Goal: Contribute content

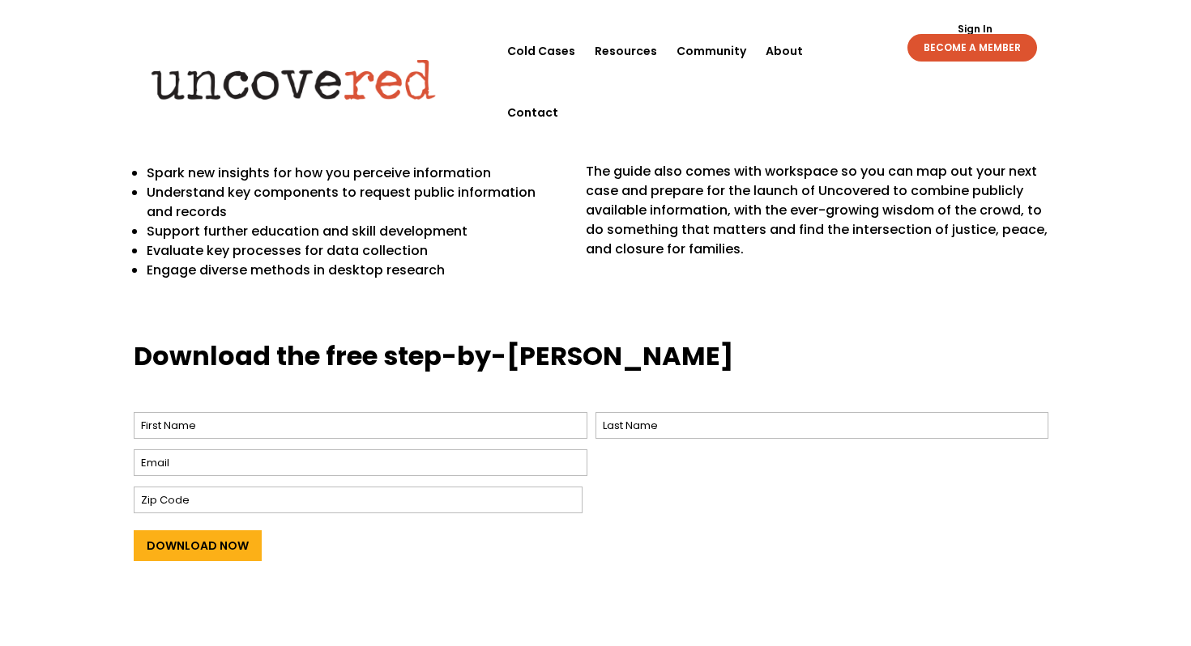
scroll to position [507, 0]
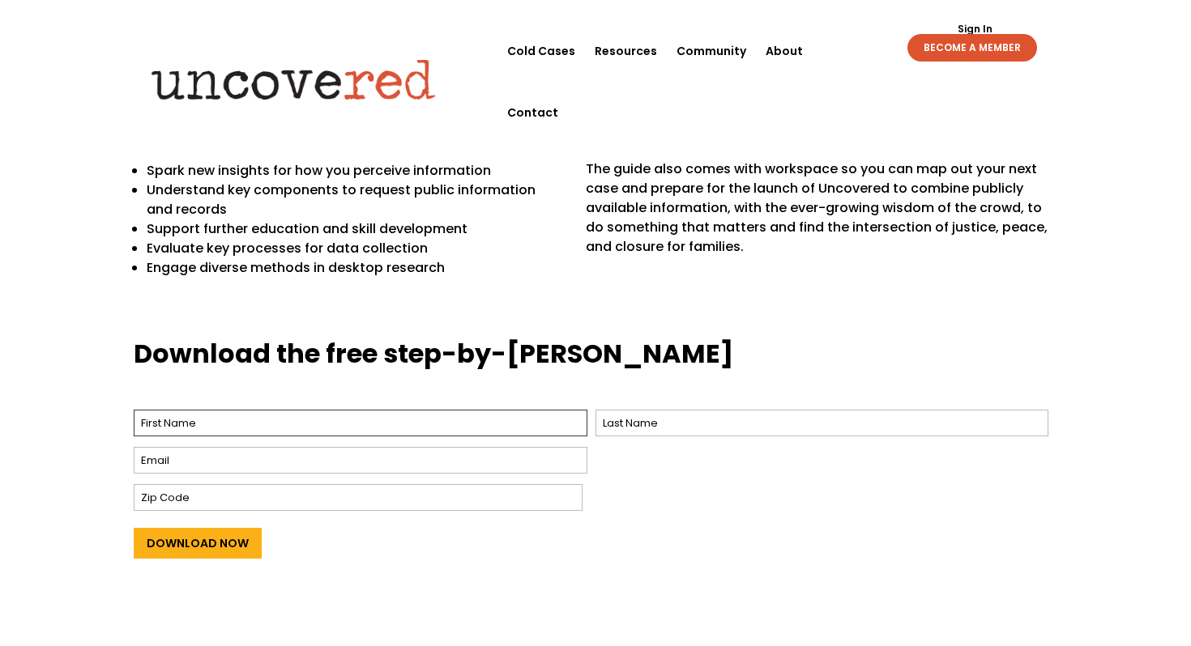
click at [383, 410] on input "First" at bounding box center [361, 423] width 454 height 27
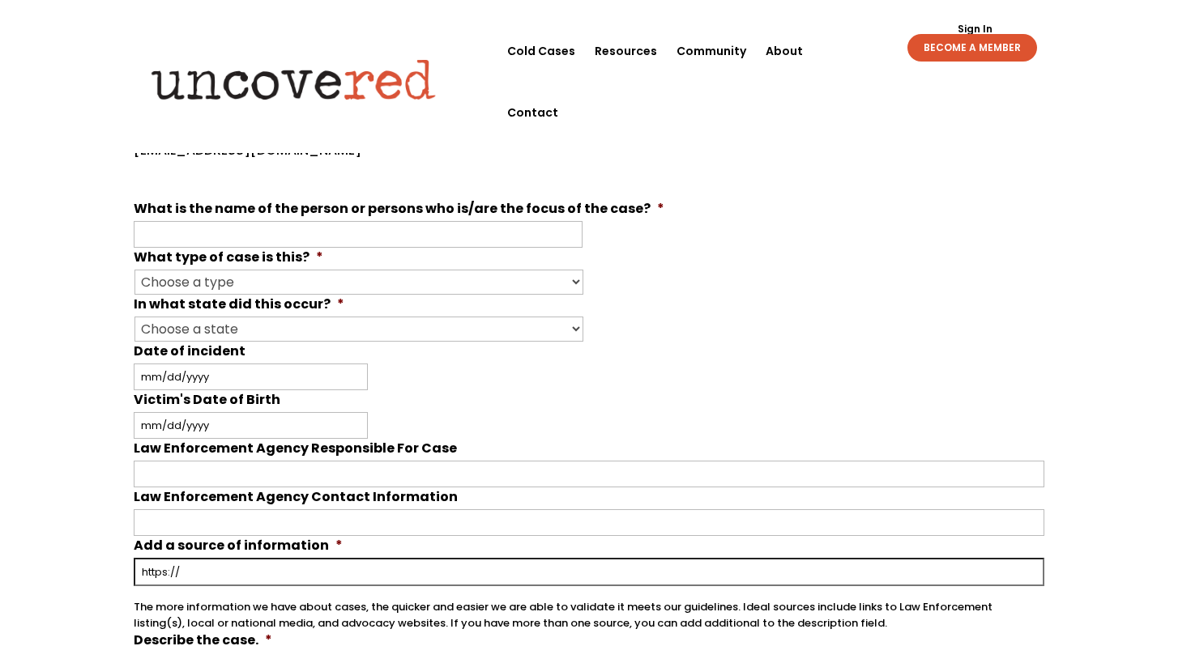
scroll to position [441, 0]
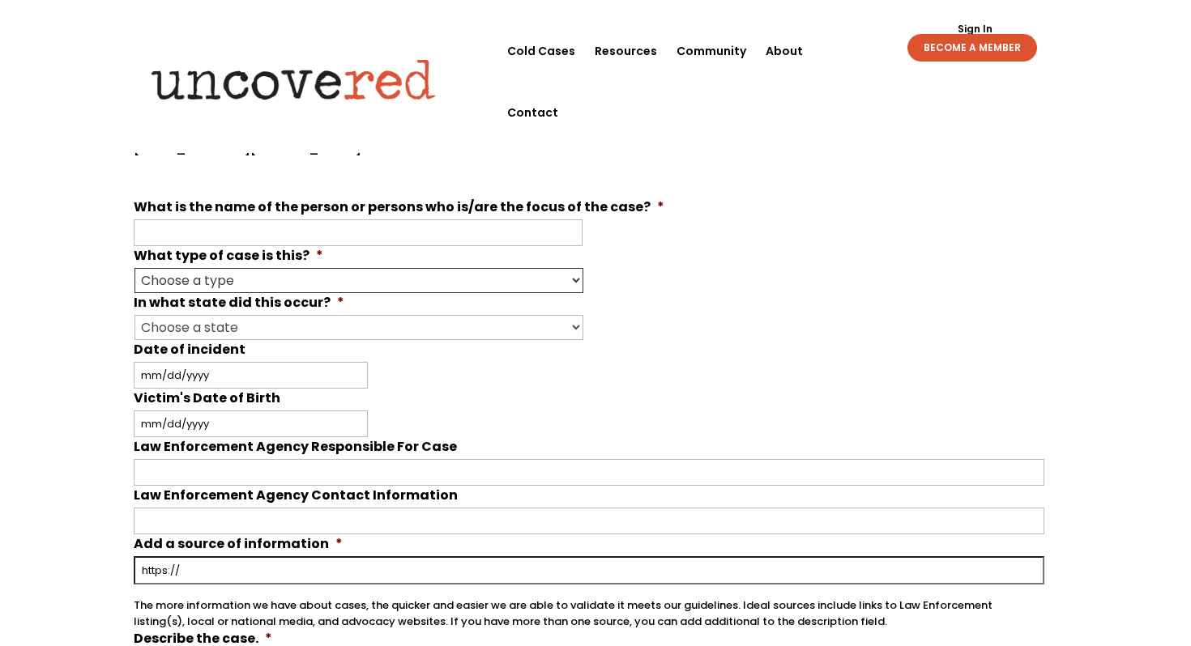
click at [370, 270] on select "Choose a type Missing Murder Suspicious Death Other" at bounding box center [358, 280] width 449 height 25
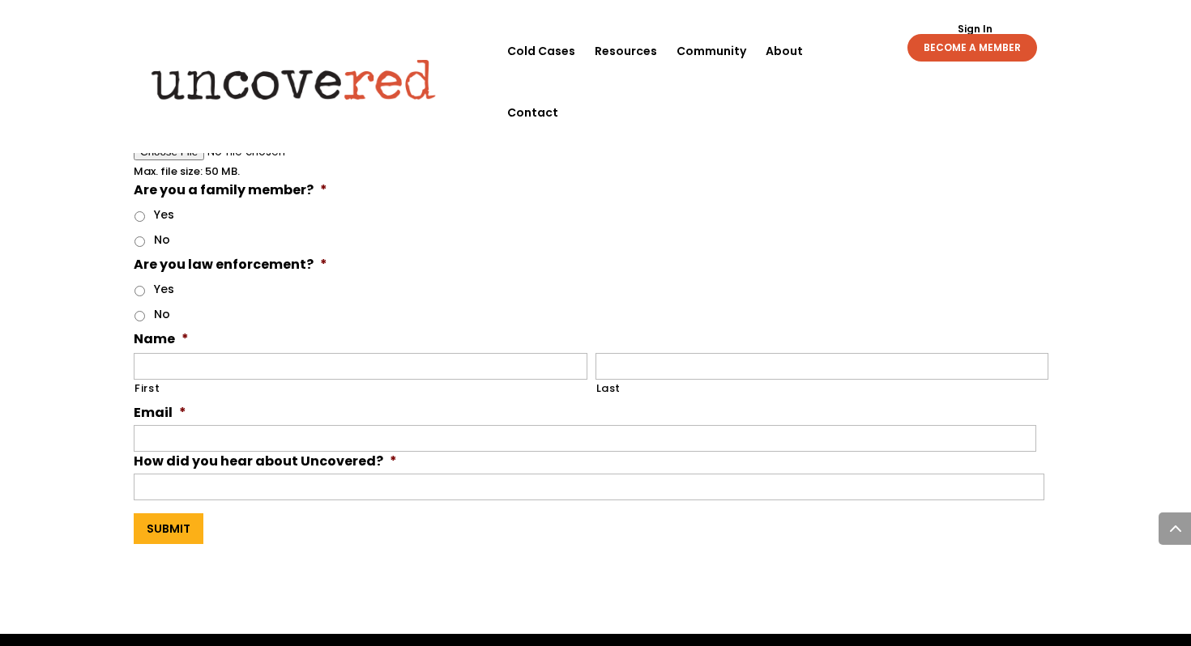
scroll to position [1150, 0]
